Goal: Task Accomplishment & Management: Complete application form

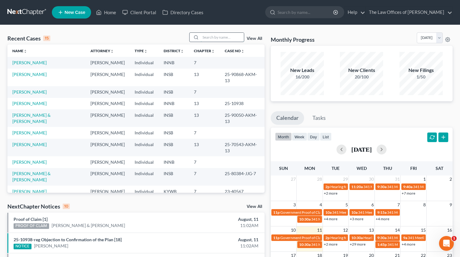
click at [223, 41] on input "search" at bounding box center [222, 37] width 43 height 9
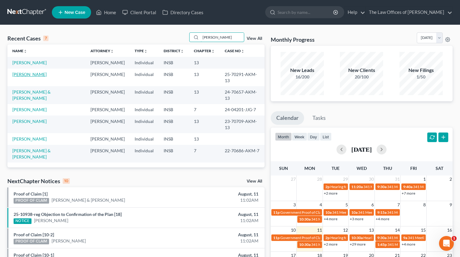
type input "[PERSON_NAME]"
click at [22, 72] on link "[PERSON_NAME]" at bounding box center [29, 74] width 34 height 5
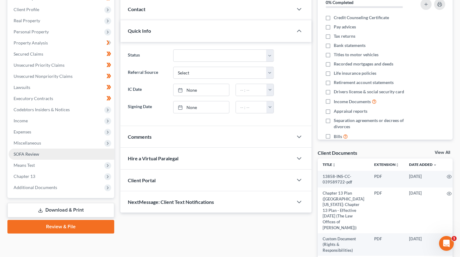
scroll to position [103, 0]
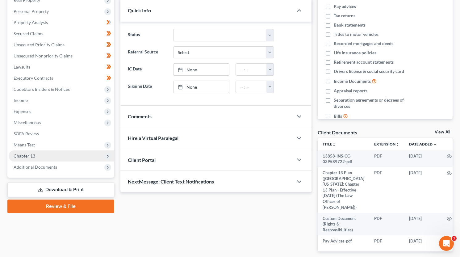
click at [44, 157] on span "Chapter 13" at bounding box center [62, 155] width 106 height 11
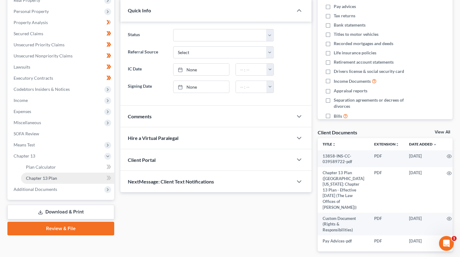
click at [45, 175] on span "Chapter 13 Plan" at bounding box center [41, 177] width 31 height 5
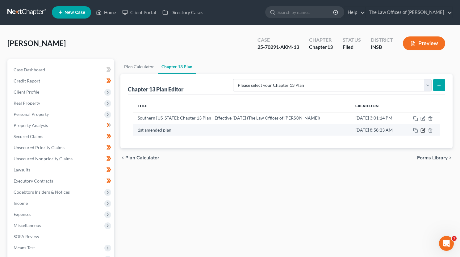
click at [424, 132] on icon "button" at bounding box center [423, 130] width 5 height 5
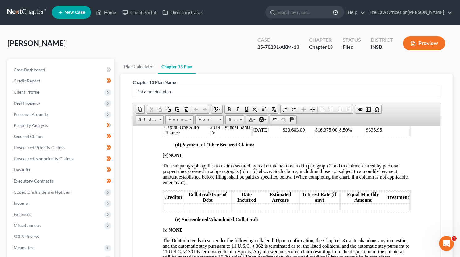
scroll to position [1132, 0]
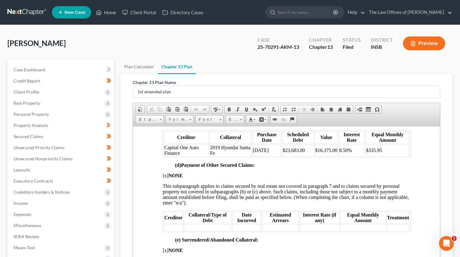
click at [28, 15] on link at bounding box center [27, 12] width 40 height 11
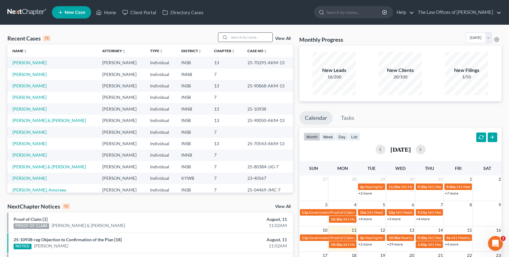
click at [239, 34] on input "search" at bounding box center [250, 37] width 43 height 9
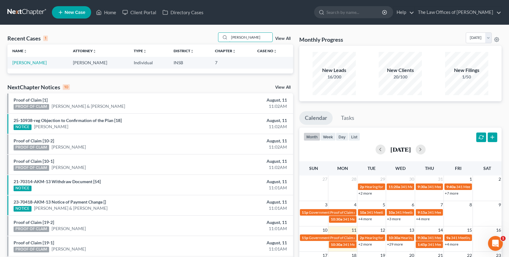
type input "[PERSON_NAME]"
click at [29, 66] on td "[PERSON_NAME]" at bounding box center [37, 62] width 61 height 11
click at [30, 64] on link "[PERSON_NAME]" at bounding box center [29, 62] width 34 height 5
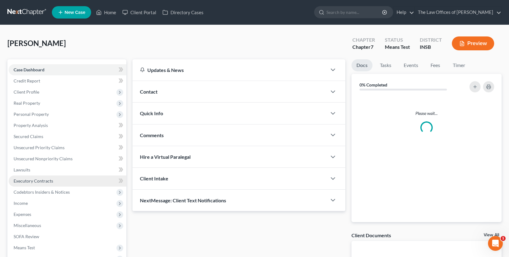
scroll to position [41, 0]
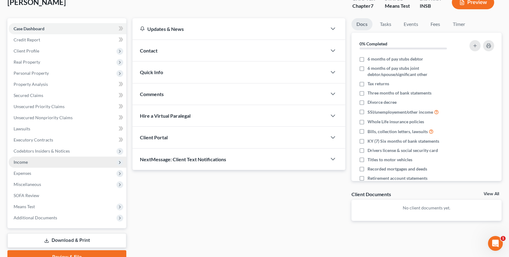
click at [38, 163] on span "Income" at bounding box center [68, 162] width 118 height 11
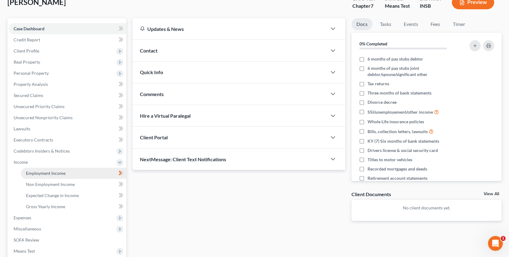
click at [39, 171] on span "Employment Income" at bounding box center [46, 172] width 40 height 5
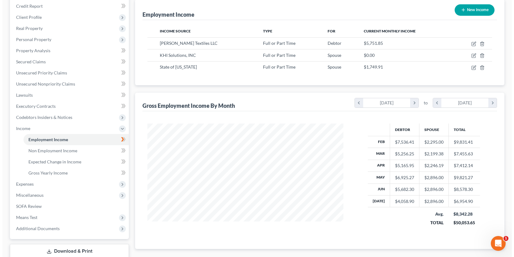
scroll to position [54, 0]
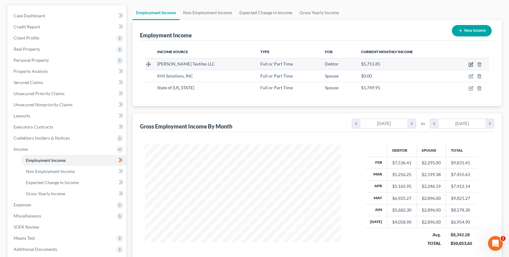
click at [464, 64] on icon "button" at bounding box center [470, 64] width 5 height 5
select select "0"
select select "15"
select select "3"
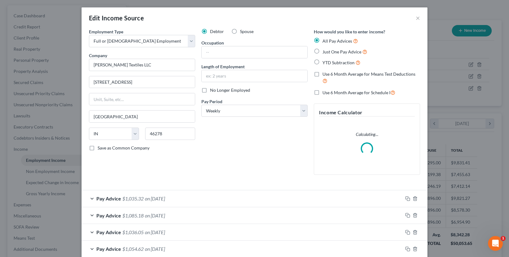
scroll to position [111, 210]
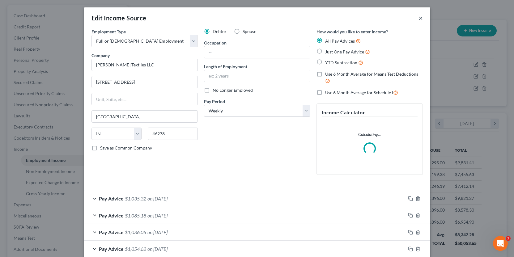
click at [418, 19] on button "×" at bounding box center [420, 17] width 4 height 7
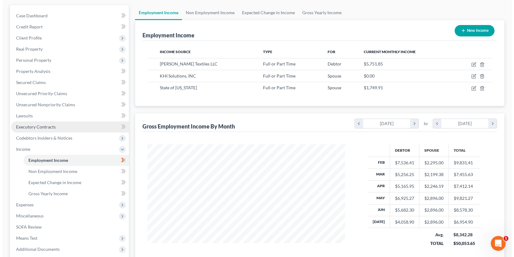
scroll to position [308693, 308595]
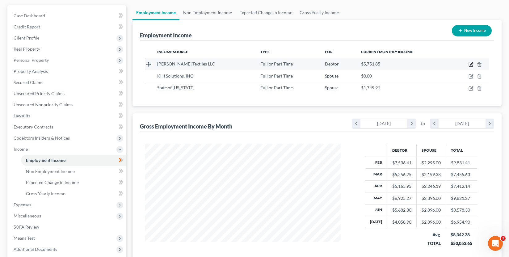
click at [464, 63] on icon "button" at bounding box center [471, 65] width 4 height 4
select select "0"
select select "15"
select select "3"
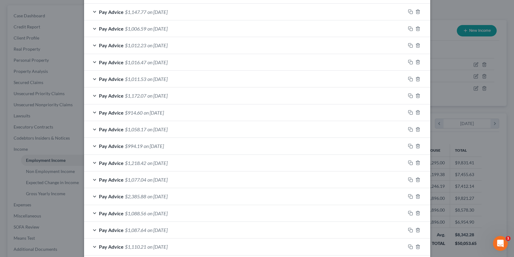
scroll to position [410, 0]
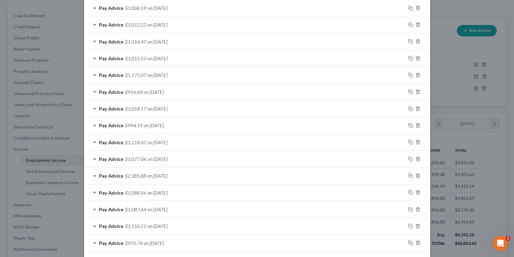
click at [200, 226] on div "Pay Advice $1,110.21 on 01/24/2025" at bounding box center [244, 226] width 321 height 16
click at [100, 244] on label "Use on Schedule I" at bounding box center [116, 245] width 33 height 6
click at [103, 244] on input "Use on Schedule I" at bounding box center [105, 244] width 4 height 4
checkbox input "true"
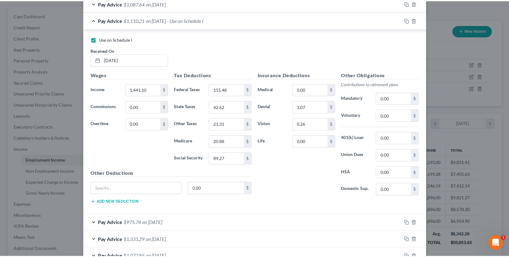
scroll to position [658, 0]
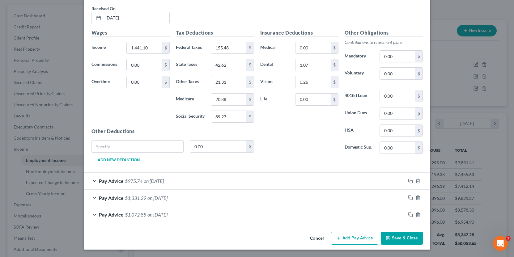
click at [399, 238] on button "Save & Close" at bounding box center [401, 238] width 42 height 13
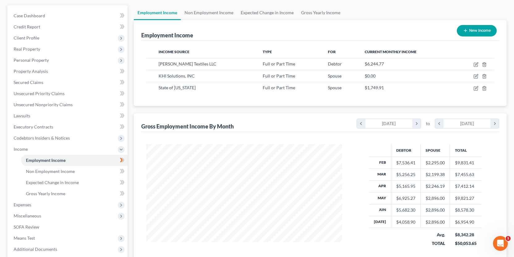
scroll to position [308693, 308595]
click at [464, 90] on icon "button" at bounding box center [471, 88] width 4 height 4
select select "0"
select select "15"
select select "2"
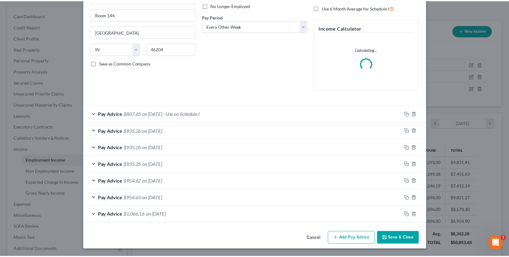
scroll to position [0, 0]
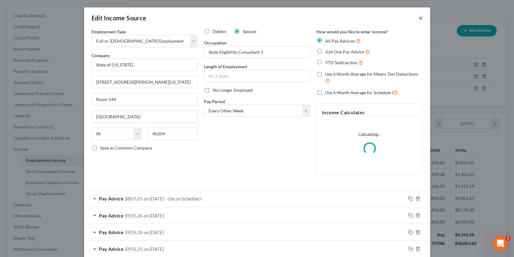
click at [418, 19] on button "×" at bounding box center [420, 17] width 4 height 7
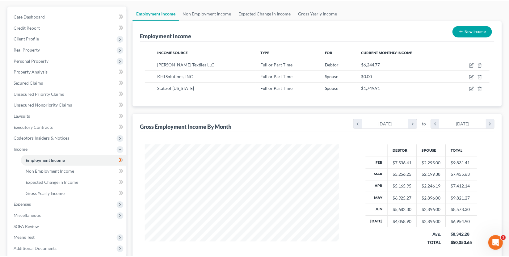
scroll to position [308693, 308595]
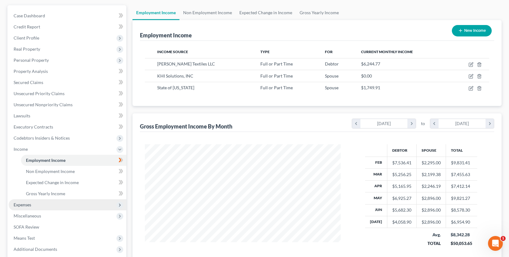
click at [26, 203] on span "Expenses" at bounding box center [23, 204] width 18 height 5
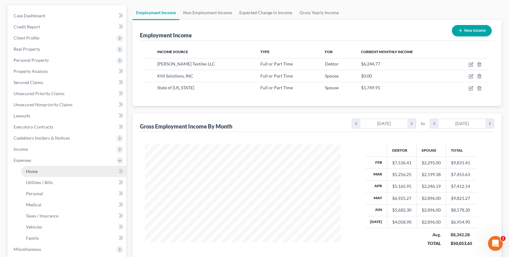
click at [37, 172] on span "Home" at bounding box center [32, 171] width 12 height 5
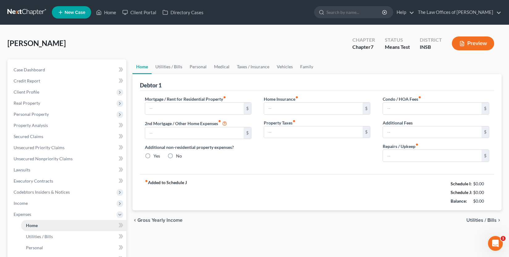
type input "625.00"
type input "0.00"
radio input "true"
type input "0.00"
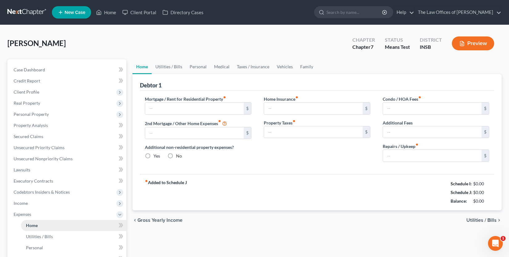
type input "0.00"
type input "100.00"
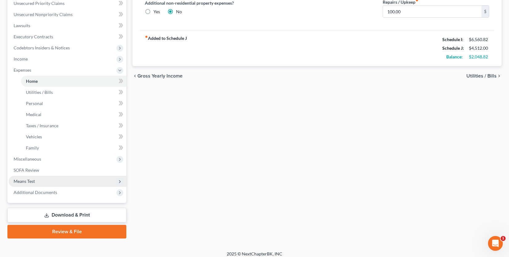
click at [38, 181] on span "Means Test" at bounding box center [68, 181] width 118 height 11
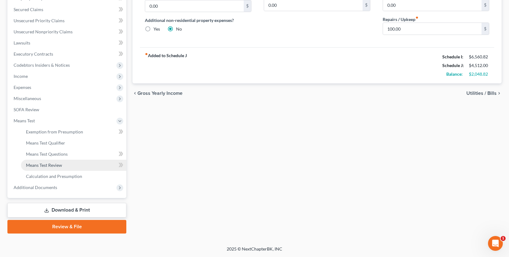
scroll to position [127, 0]
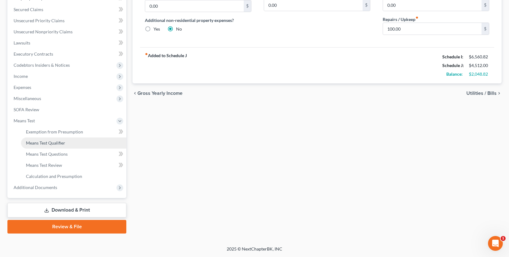
click at [44, 145] on span "Means Test Qualifier" at bounding box center [45, 142] width 39 height 5
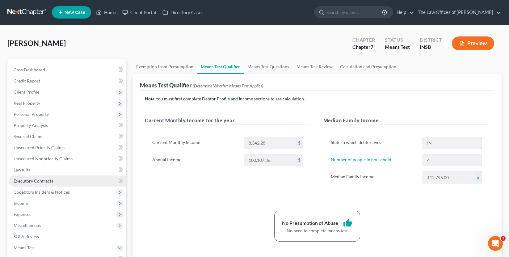
scroll to position [41, 0]
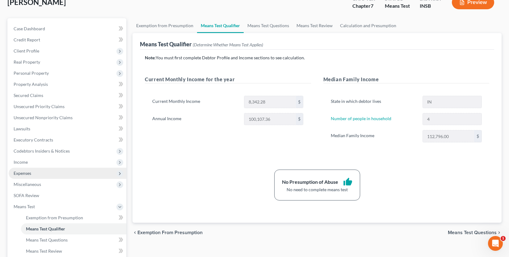
click at [33, 172] on span "Expenses" at bounding box center [68, 173] width 118 height 11
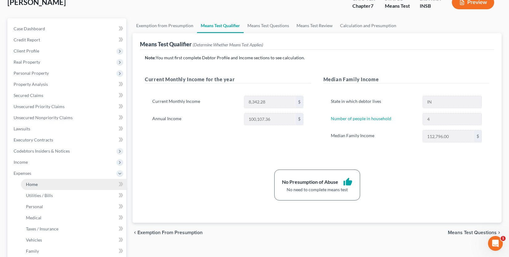
click at [36, 182] on span "Home" at bounding box center [32, 184] width 12 height 5
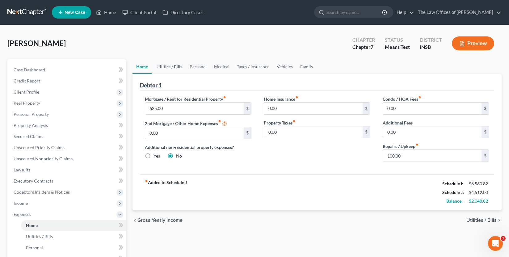
click at [166, 69] on link "Utilities / Bills" at bounding box center [169, 66] width 34 height 15
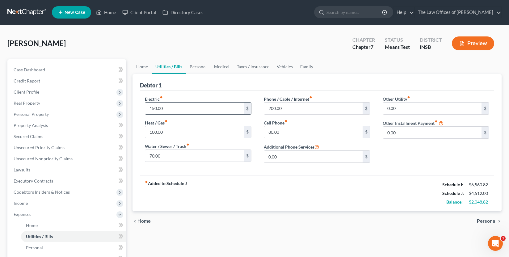
click at [171, 110] on input "150.00" at bounding box center [194, 109] width 99 height 12
type input "200.00"
click at [171, 153] on input "70.00" at bounding box center [194, 156] width 99 height 12
type input "95.00"
click at [204, 68] on link "Personal" at bounding box center [198, 66] width 24 height 15
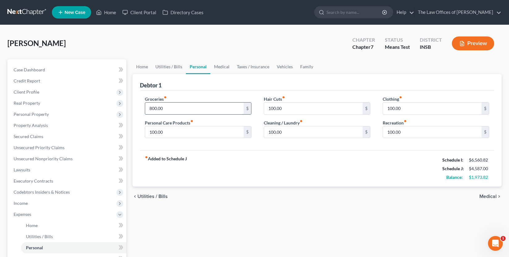
click at [177, 110] on input "800.00" at bounding box center [194, 109] width 99 height 12
type input "825.00"
click at [171, 134] on input "100.00" at bounding box center [194, 132] width 99 height 12
type input "150.00"
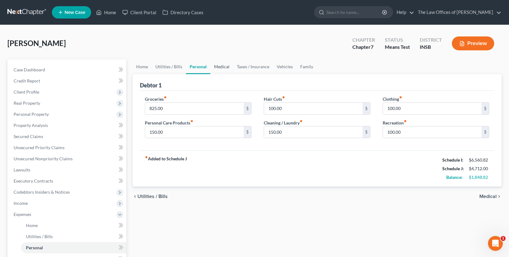
click at [221, 67] on link "Medical" at bounding box center [221, 66] width 23 height 15
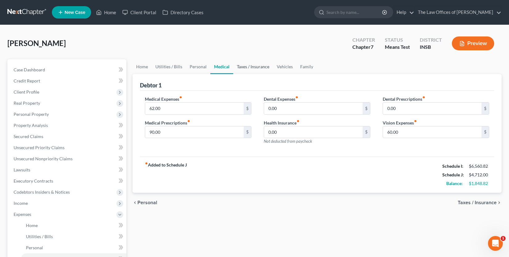
click at [246, 70] on link "Taxes / Insurance" at bounding box center [253, 66] width 40 height 15
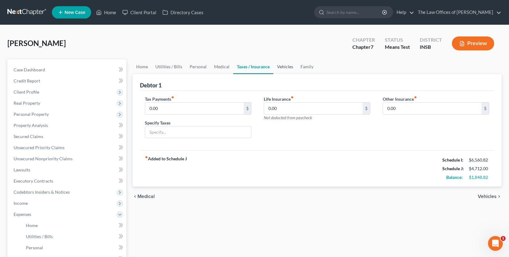
click at [276, 69] on link "Vehicles" at bounding box center [284, 66] width 23 height 15
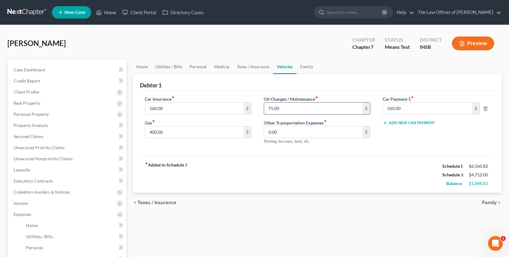
click at [288, 109] on input "75.00" at bounding box center [313, 109] width 99 height 12
type input "100.00"
click at [305, 67] on link "Family" at bounding box center [306, 66] width 20 height 15
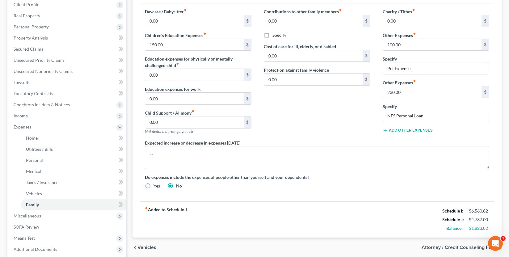
scroll to position [46, 0]
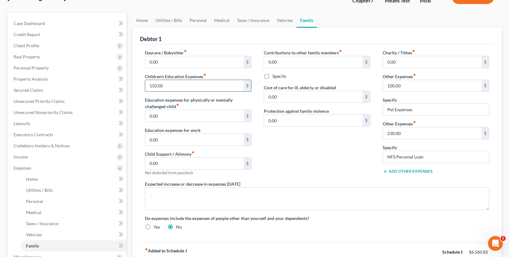
click at [173, 83] on input "150.00" at bounding box center [194, 86] width 99 height 12
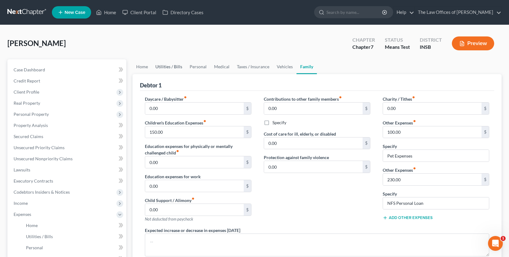
click at [170, 67] on link "Utilities / Bills" at bounding box center [169, 66] width 34 height 15
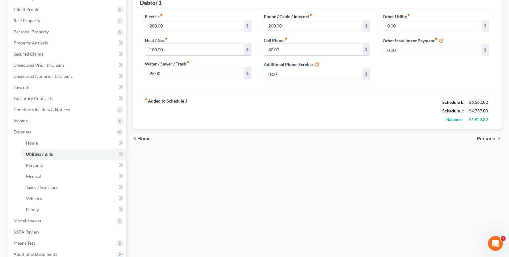
scroll to position [21, 0]
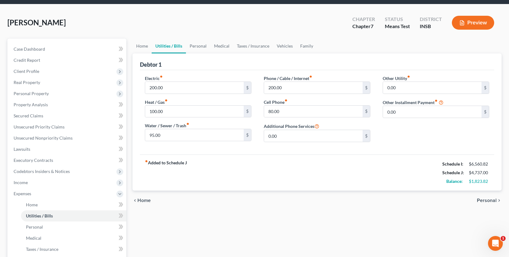
click at [132, 14] on div "Rodgers, Krystle Upgraded Chapter Chapter 7 Status Means Test District INSB Pre…" at bounding box center [254, 25] width 494 height 27
